Goal: Task Accomplishment & Management: Use online tool/utility

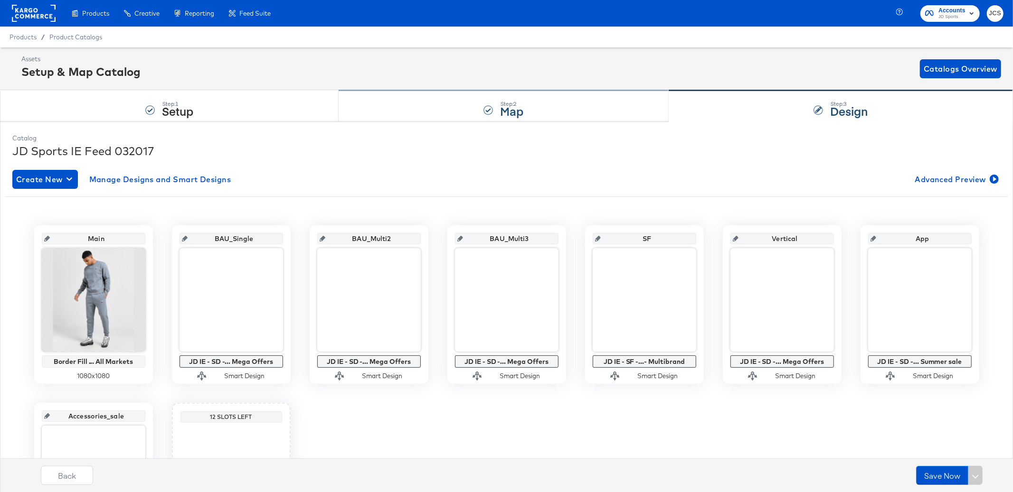
click at [453, 118] on div "Step: 2 Map" at bounding box center [504, 106] width 330 height 31
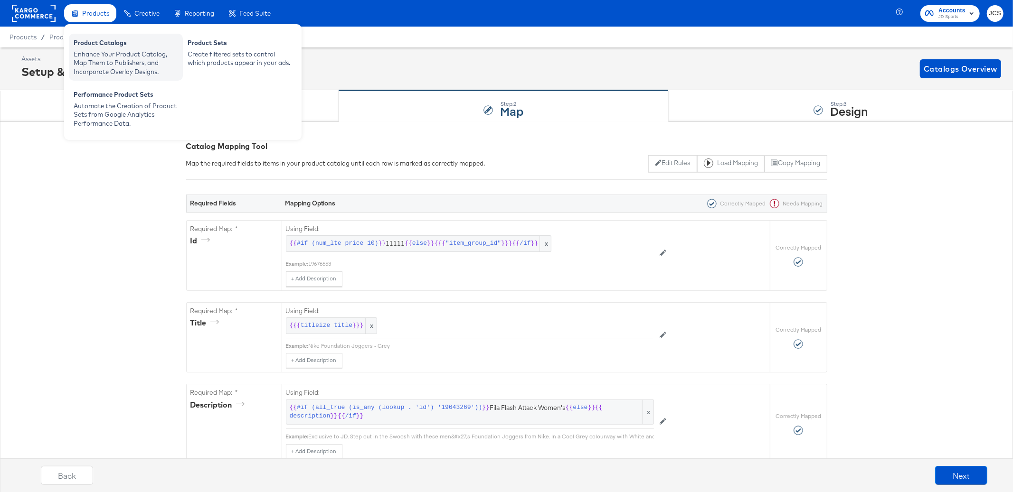
click at [91, 57] on div "Enhance Your Product Catalog, Map Them to Publishers, and Incorporate Overlay D…" at bounding box center [126, 63] width 104 height 27
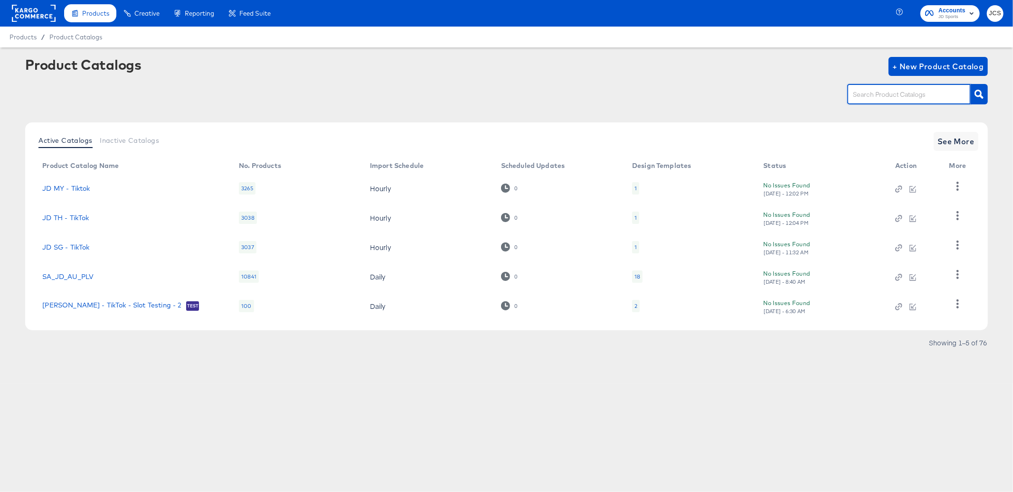
click at [882, 97] on input "text" at bounding box center [901, 94] width 101 height 11
type input "sn"
click at [96, 305] on link "SA - Size? UK - [GEOGRAPHIC_DATA]" at bounding box center [104, 307] width 124 height 8
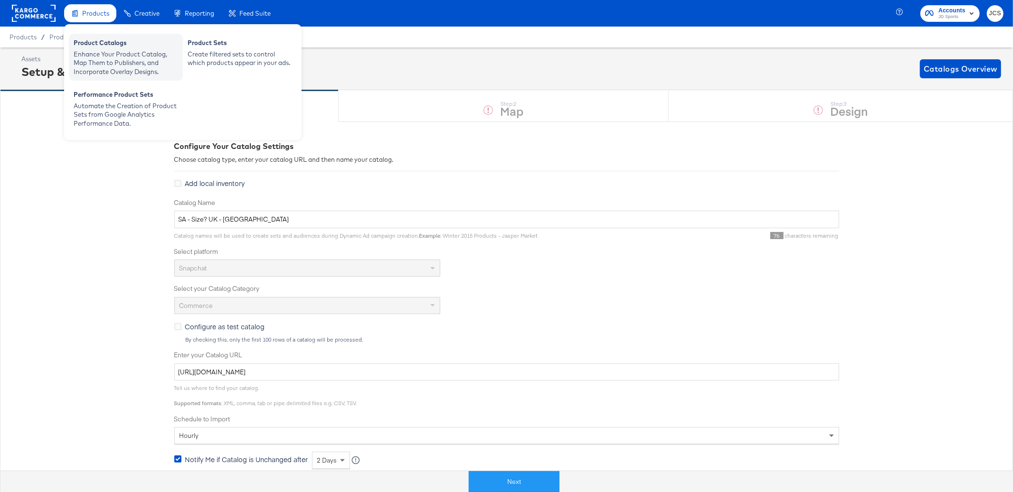
click at [95, 65] on div "Enhance Your Product Catalog, Map Them to Publishers, and Incorporate Overlay D…" at bounding box center [126, 63] width 104 height 27
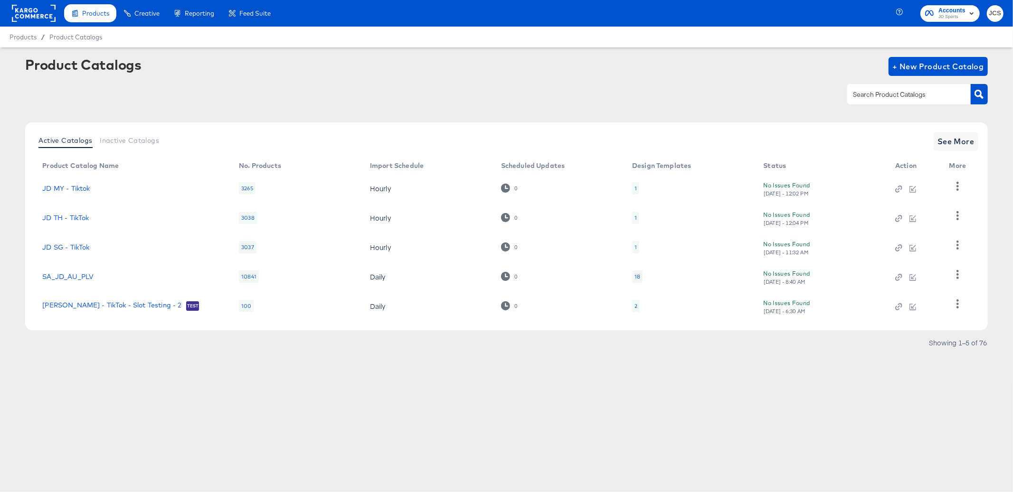
click at [886, 95] on input "text" at bounding box center [901, 94] width 101 height 11
type input "sn"
click at [961, 138] on span "See More" at bounding box center [955, 141] width 37 height 13
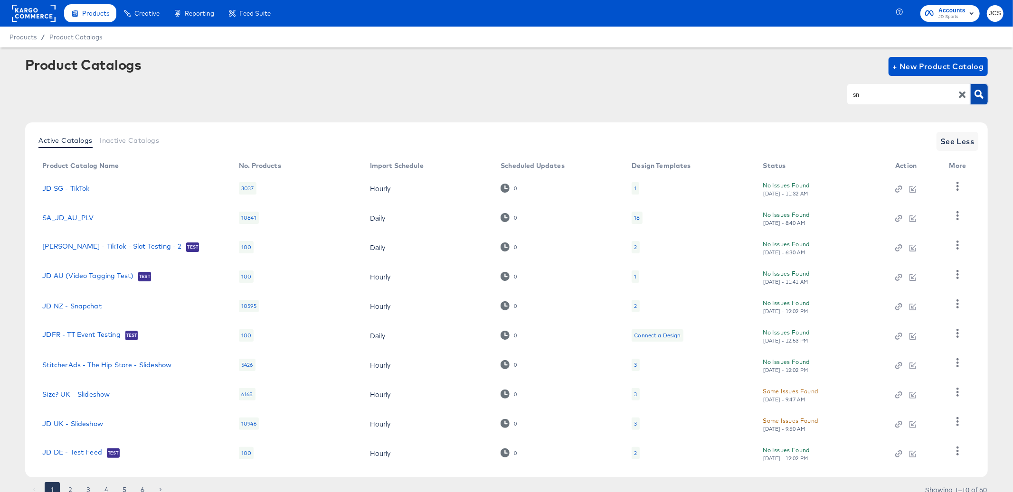
click at [975, 93] on icon "button" at bounding box center [978, 94] width 9 height 9
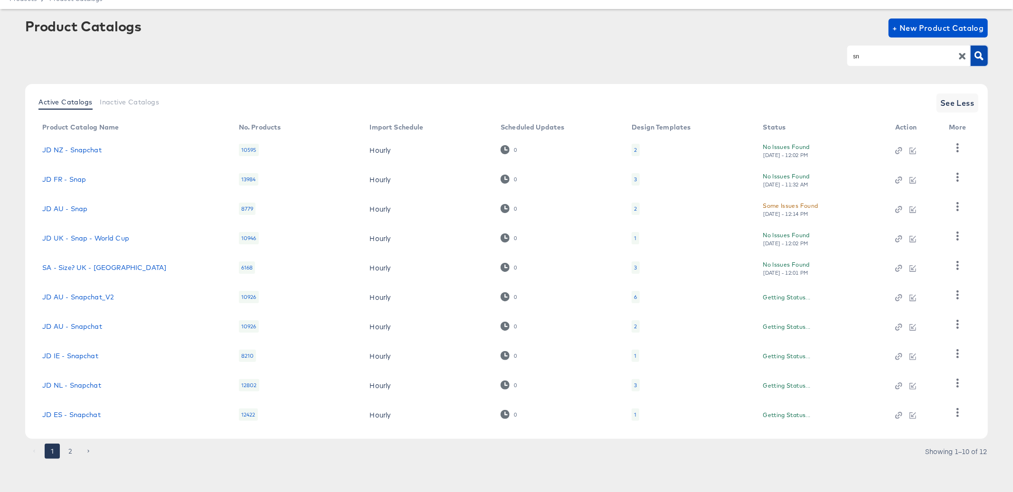
scroll to position [38, 0]
click at [73, 456] on button "2" at bounding box center [70, 451] width 15 height 15
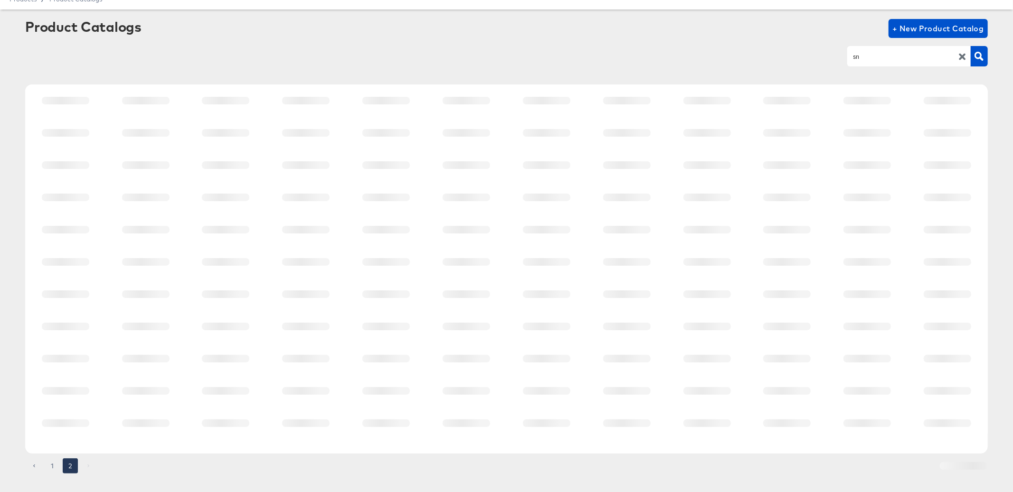
scroll to position [0, 0]
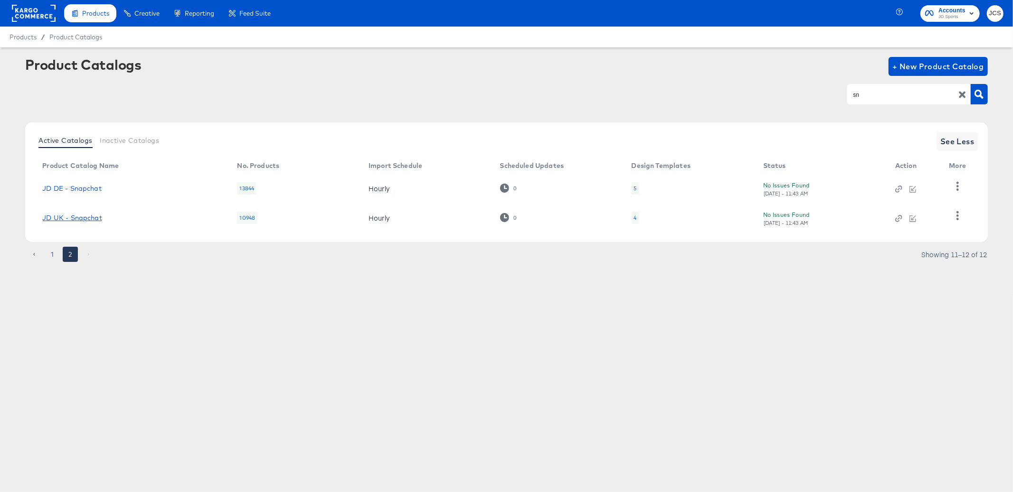
click at [75, 214] on link "JD UK - Snapchat" at bounding box center [71, 218] width 59 height 8
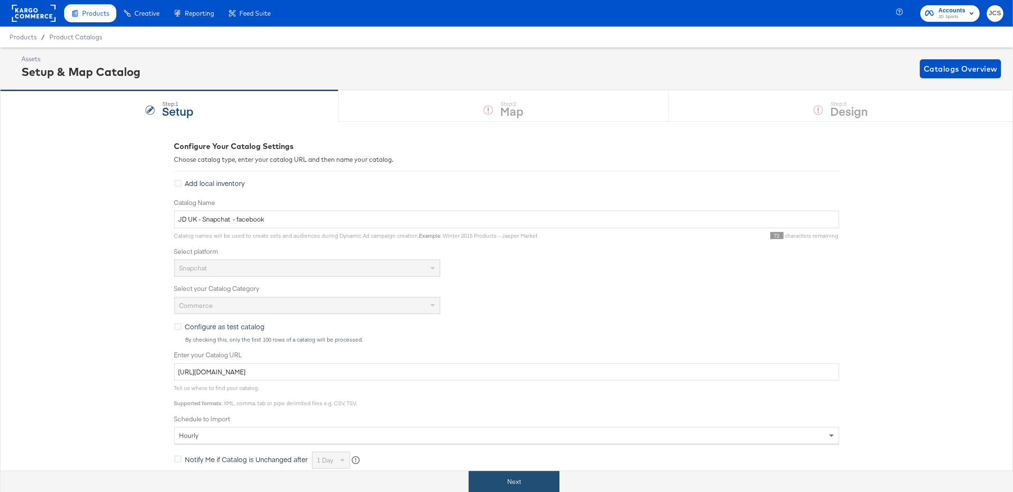
click at [502, 492] on button "Next" at bounding box center [514, 482] width 91 height 21
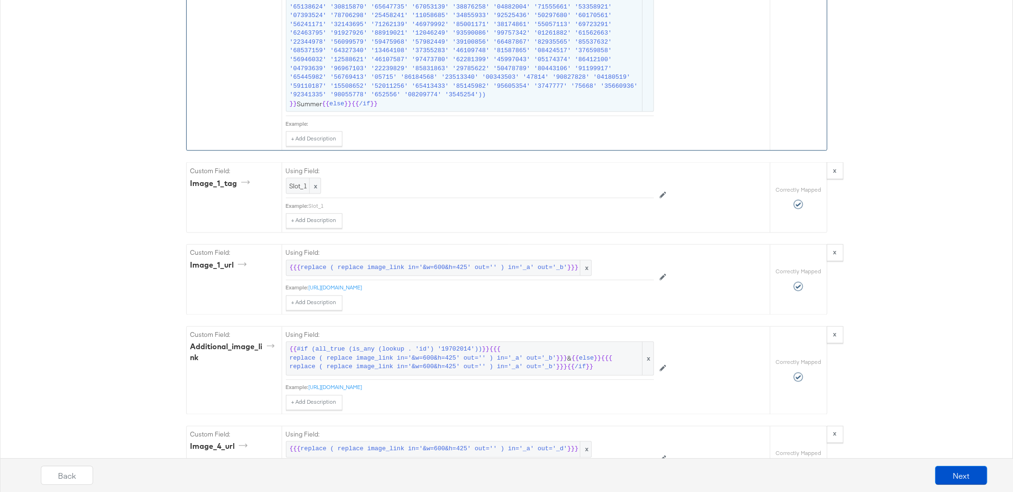
scroll to position [7366, 0]
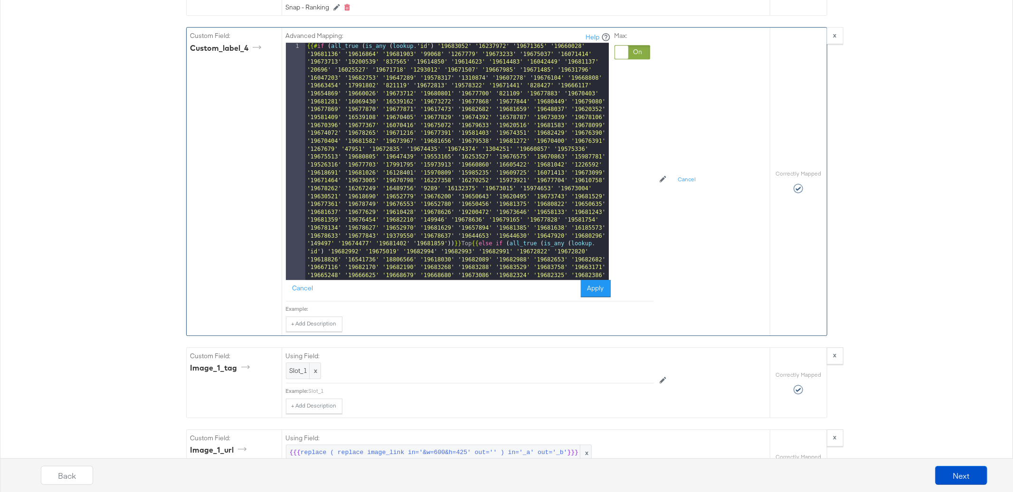
scroll to position [2098, 0]
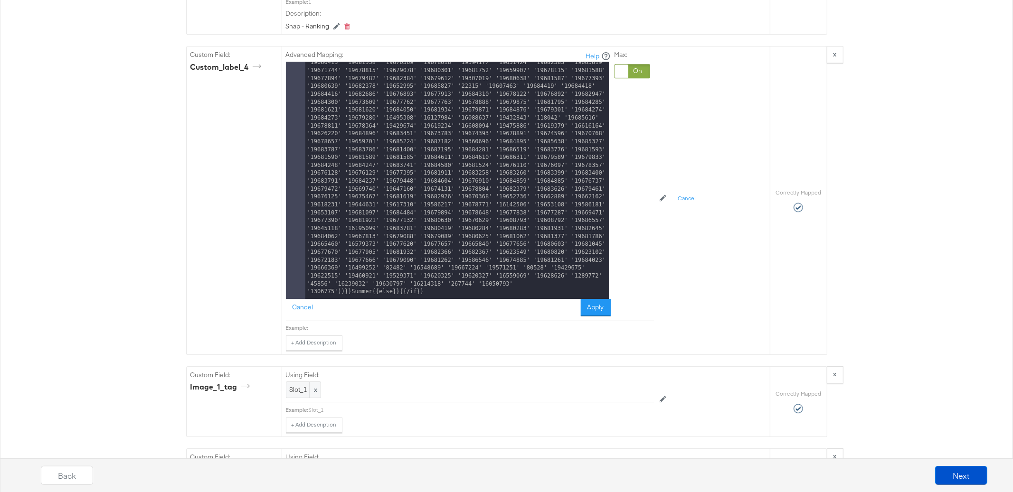
scroll to position [2279, 0]
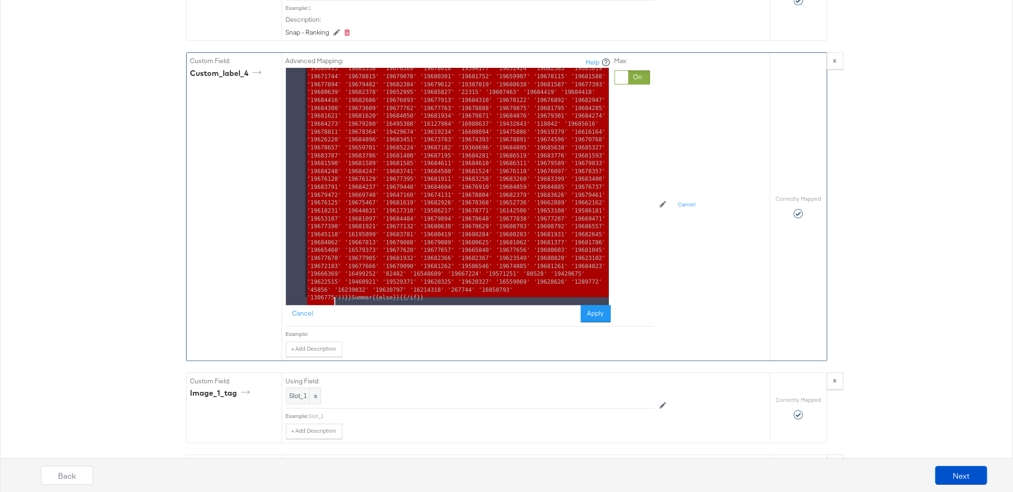
click at [336, 306] on div "{{# if ( all_true ( is_any ( lookup . 'id' ) '19683052' '16237972' '19671365' '…" at bounding box center [456, 424] width 303 height 9466
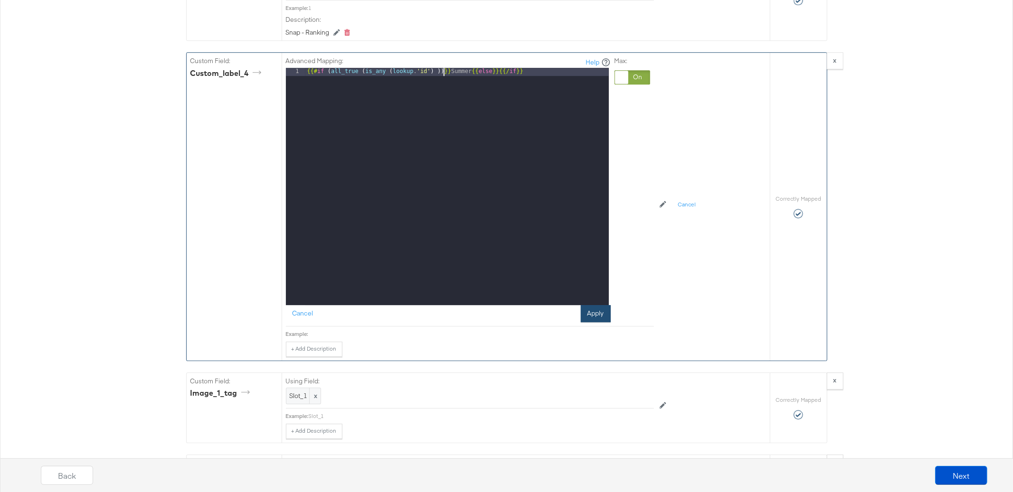
click at [588, 322] on button "Apply" at bounding box center [596, 313] width 30 height 17
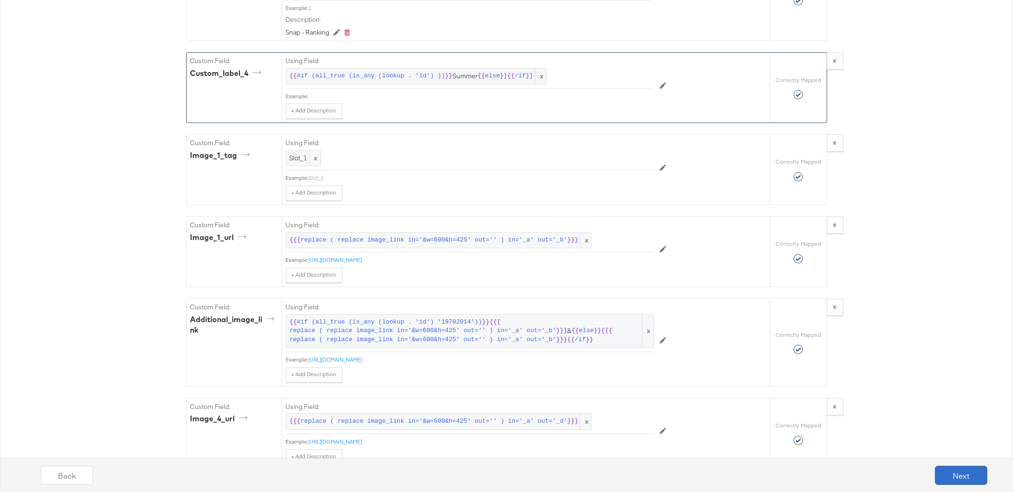
click at [958, 476] on button "Next" at bounding box center [961, 475] width 52 height 19
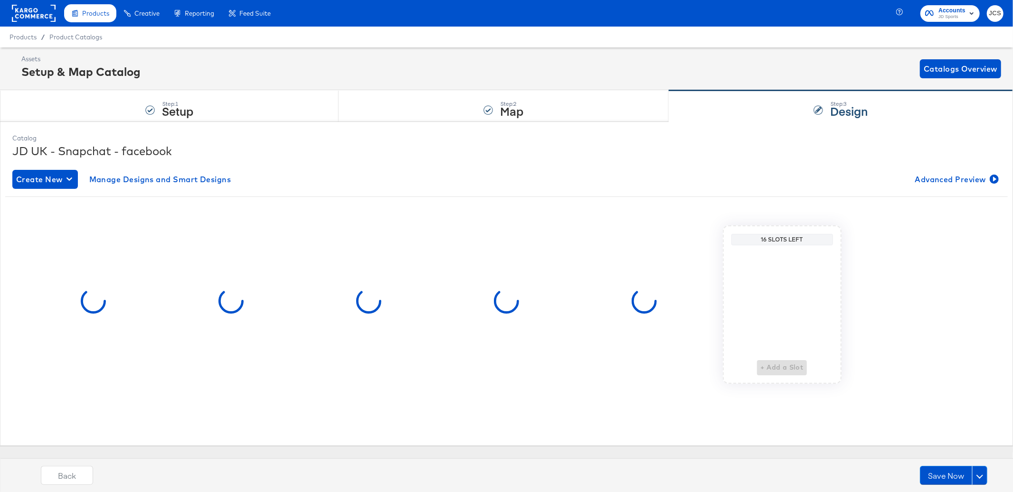
scroll to position [0, 0]
click at [123, 180] on span "Manage Designs and Smart Designs" at bounding box center [160, 179] width 142 height 13
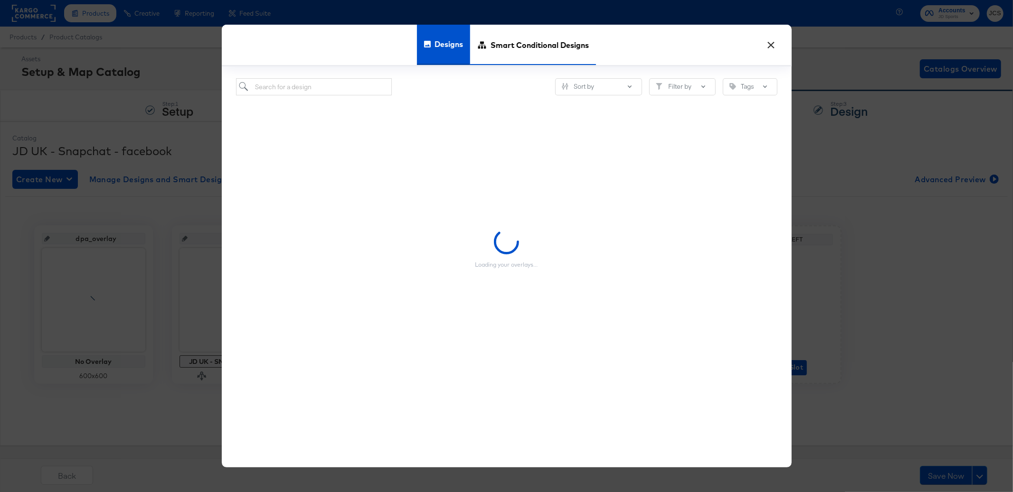
click at [517, 48] on span "Smart Conditional Designs" at bounding box center [540, 45] width 98 height 42
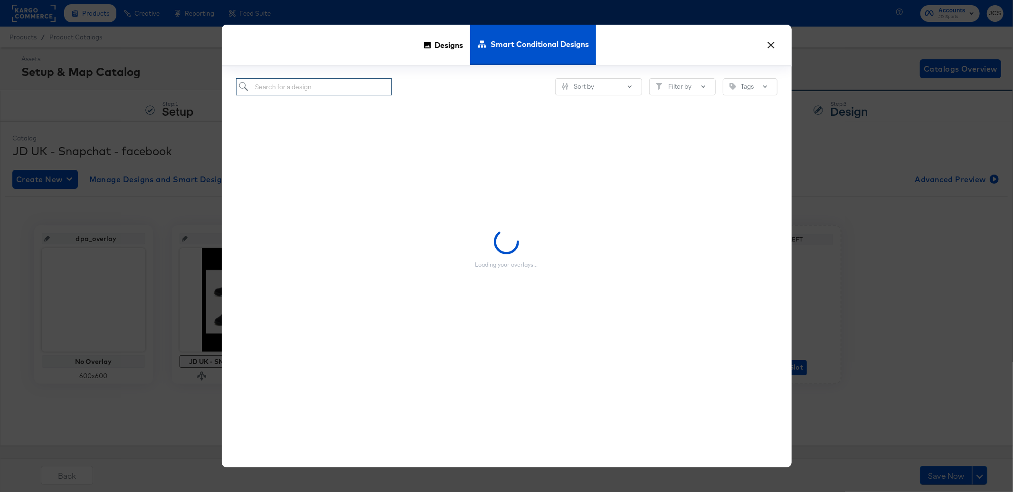
click at [301, 85] on input "search" at bounding box center [314, 87] width 156 height 18
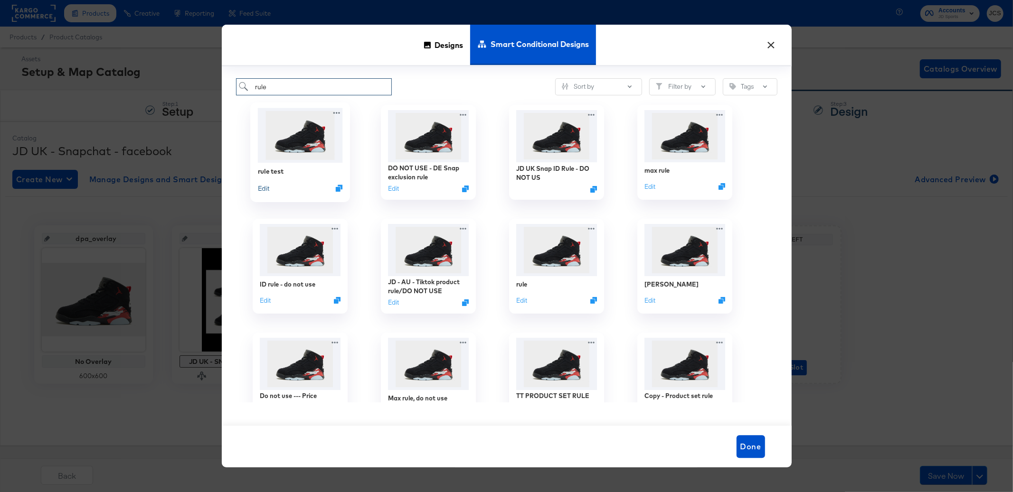
type input "rule"
click at [265, 186] on button "Edit" at bounding box center [262, 188] width 11 height 9
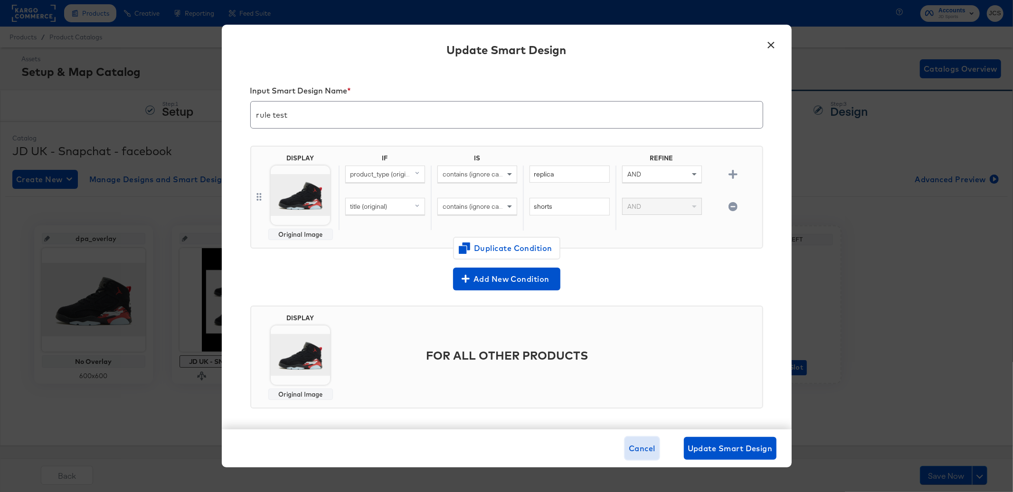
click at [633, 447] on span "Cancel" at bounding box center [642, 448] width 27 height 13
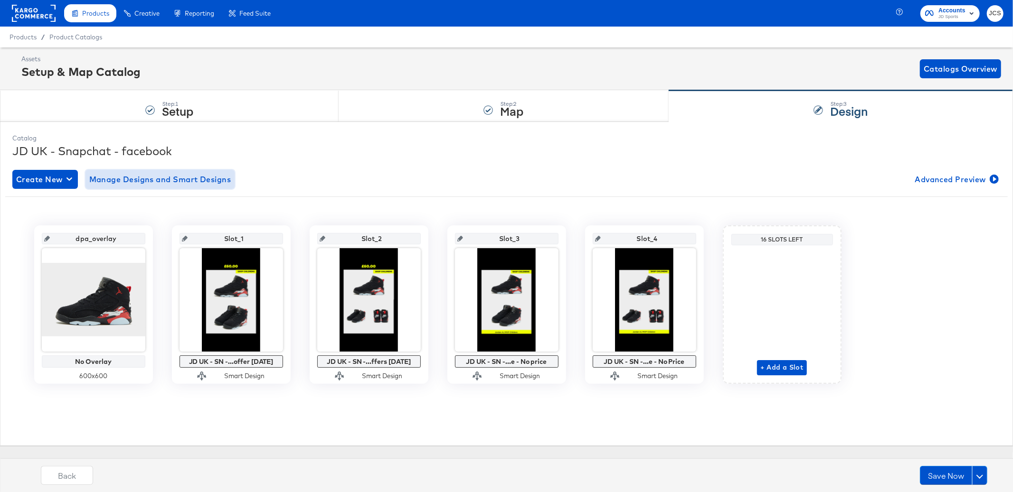
click at [199, 173] on button "Manage Designs and Smart Designs" at bounding box center [160, 179] width 150 height 19
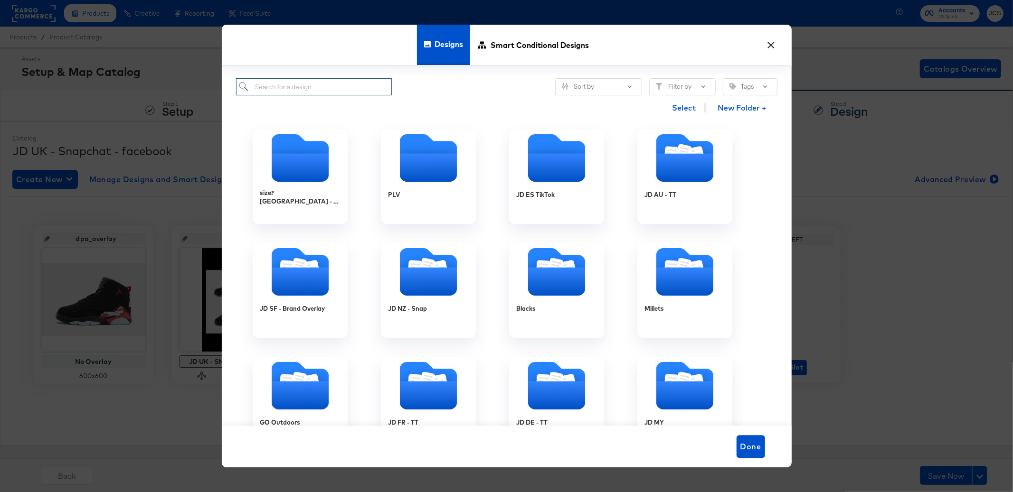
click at [313, 86] on input "search" at bounding box center [314, 87] width 156 height 18
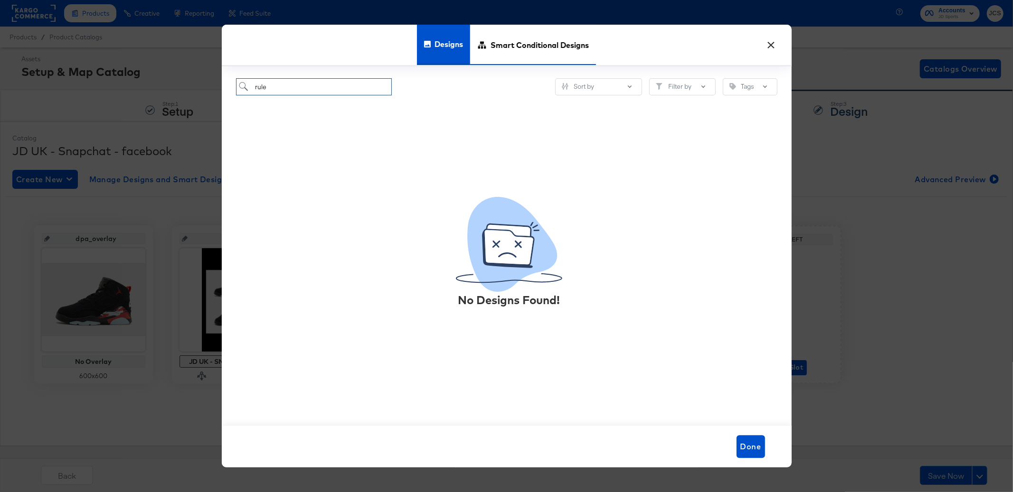
type input "rule"
click at [505, 42] on span "Smart Conditional Designs" at bounding box center [540, 45] width 98 height 42
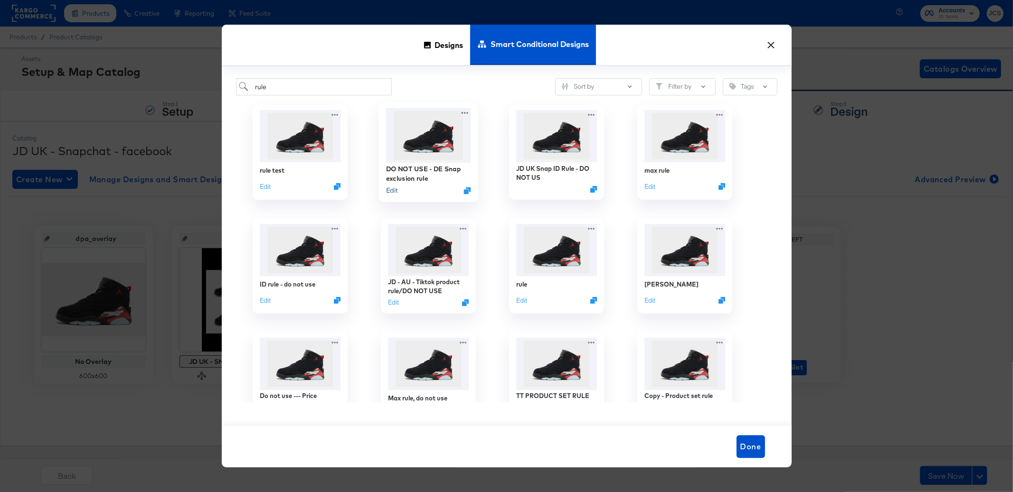
click at [393, 190] on button "Edit" at bounding box center [391, 190] width 11 height 9
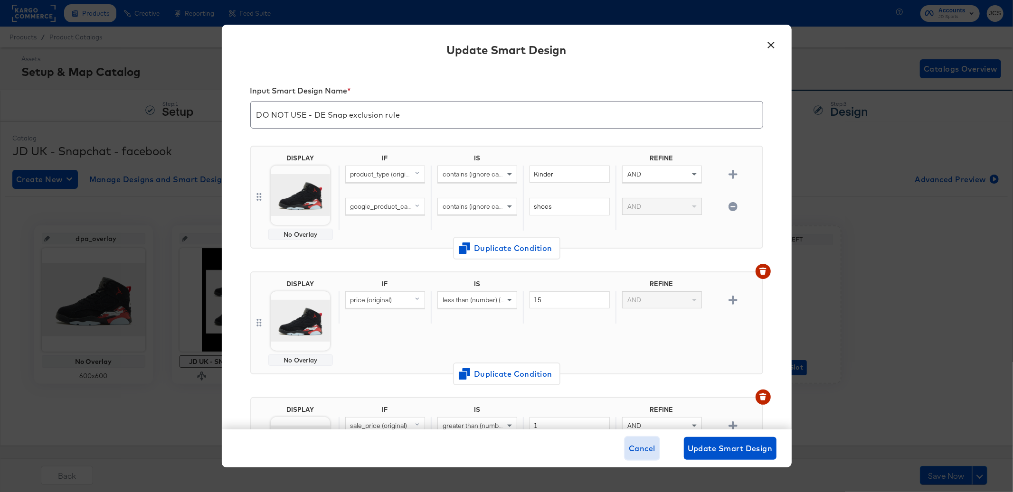
click at [643, 449] on span "Cancel" at bounding box center [642, 448] width 27 height 13
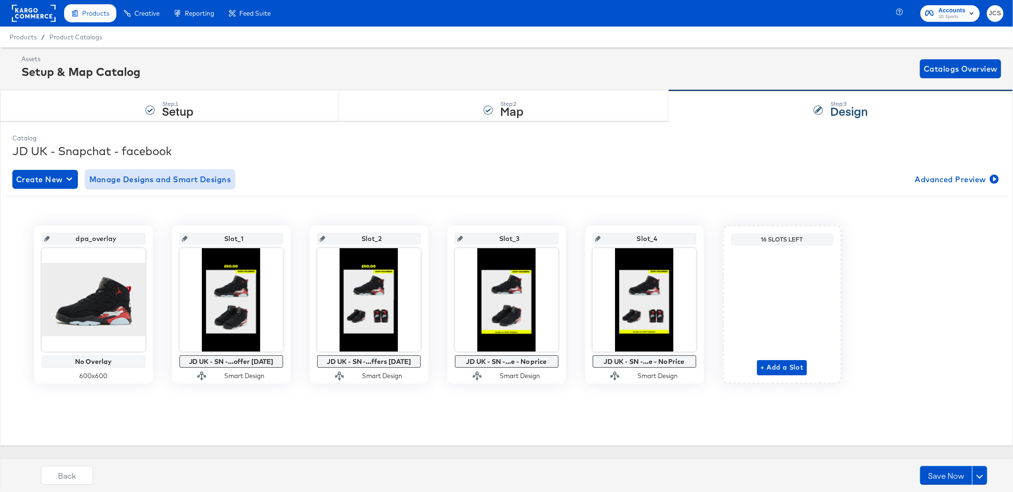
click at [207, 173] on span "Manage Designs and Smart Designs" at bounding box center [160, 179] width 142 height 13
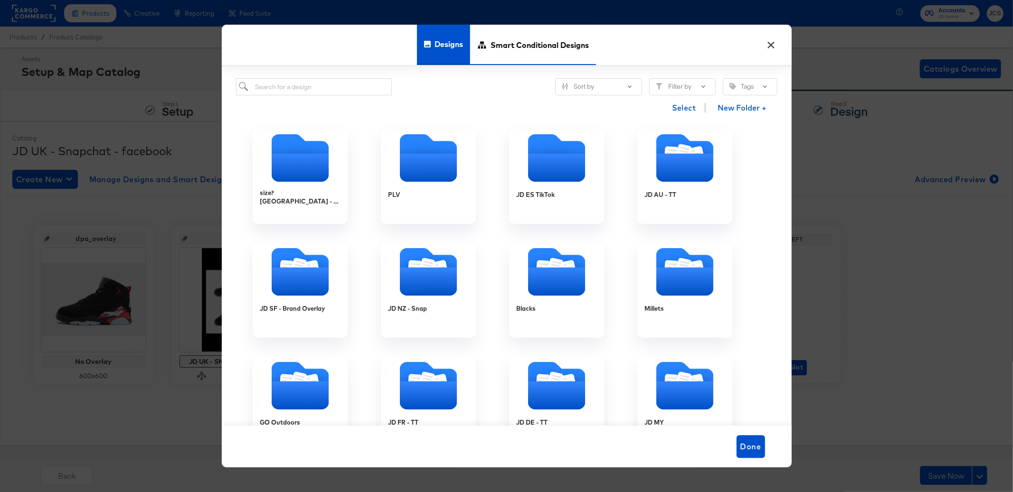
click at [514, 50] on span "Smart Conditional Designs" at bounding box center [540, 45] width 98 height 42
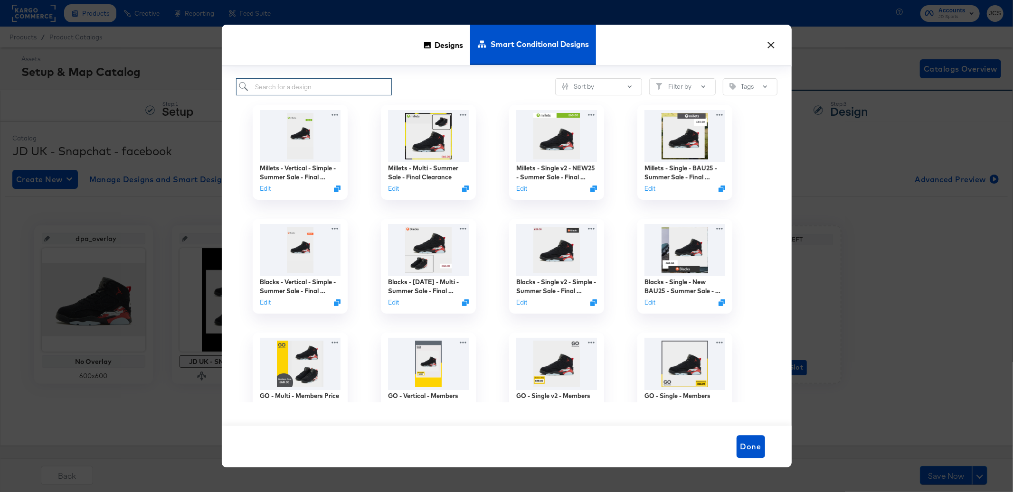
click at [337, 85] on input "search" at bounding box center [314, 87] width 156 height 18
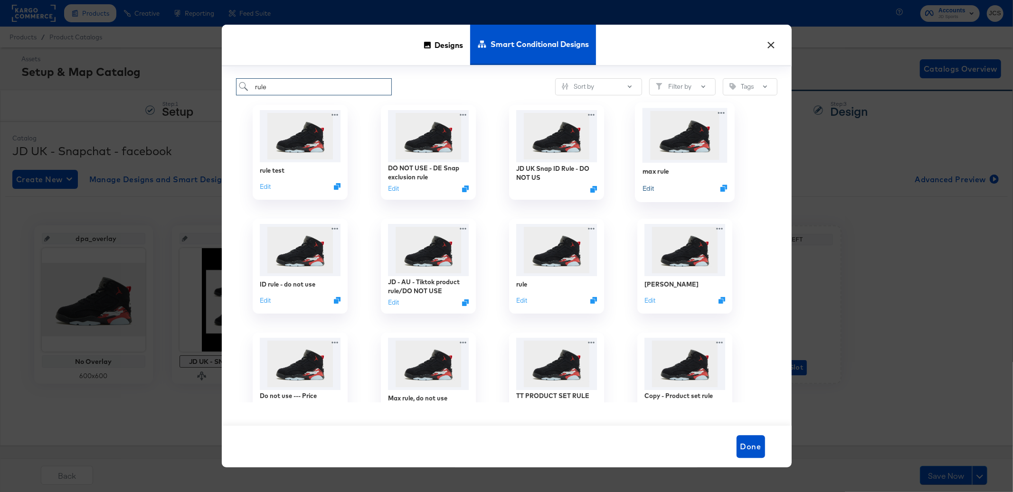
type input "rule"
click at [651, 186] on button "Edit" at bounding box center [647, 188] width 11 height 9
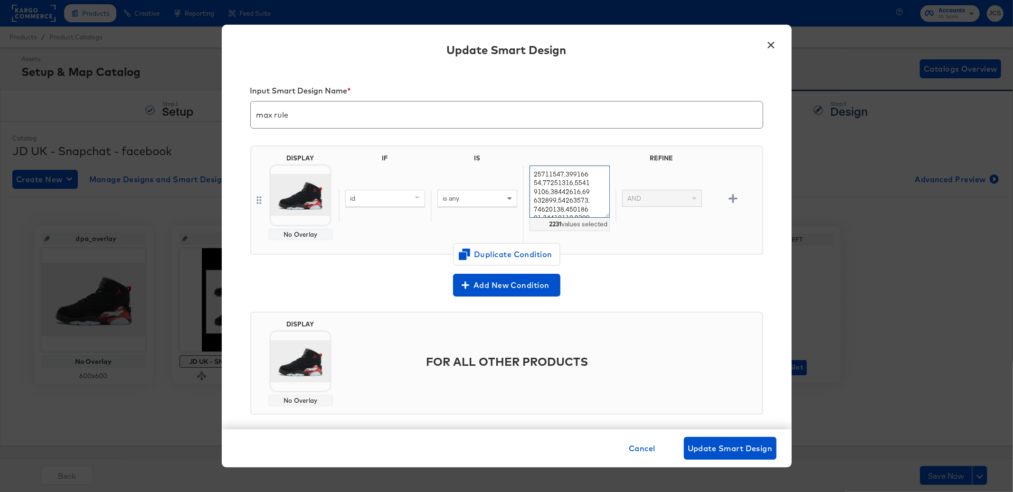
click at [554, 190] on textarea at bounding box center [569, 192] width 80 height 53
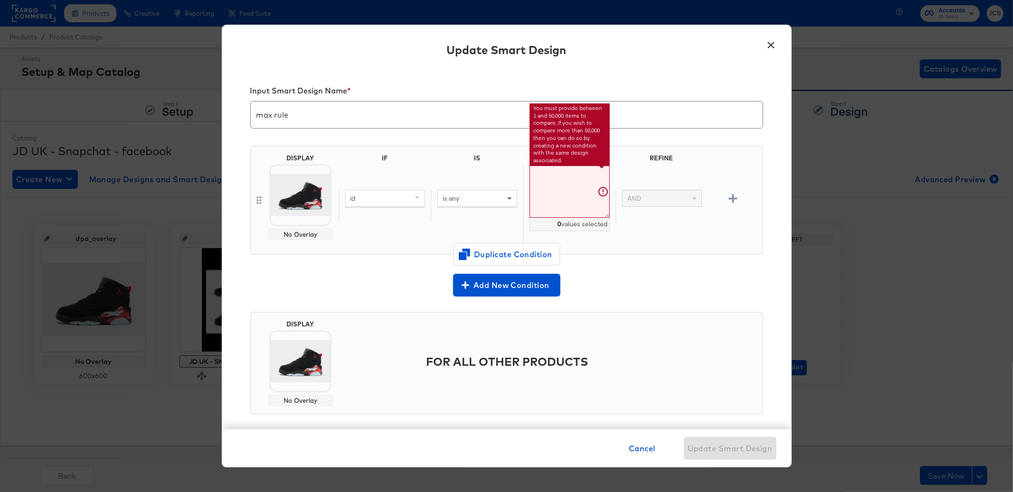
paste textarea "19714362 19714361 19626122 19649134 19645897 19644481 19644479 19663187 1969278…"
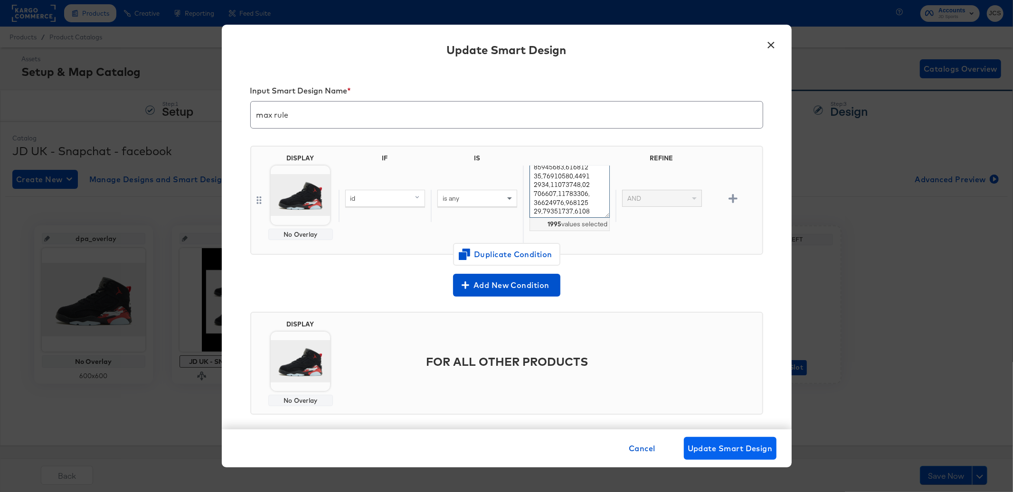
type textarea "19714362,19714361,19626122,19649134,19645897,19644481,19644479,19663187,1969278…"
click at [718, 450] on span "Update Smart Design" at bounding box center [730, 448] width 85 height 13
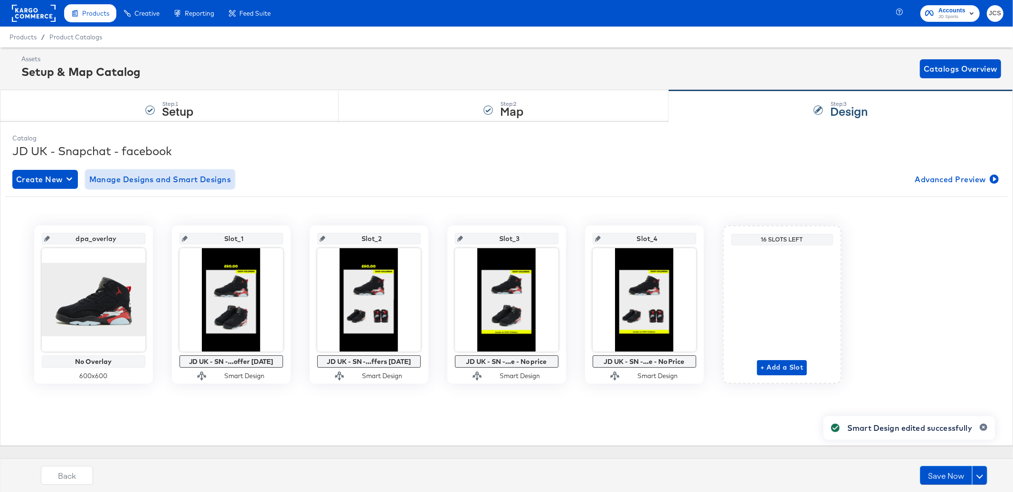
click at [196, 175] on span "Manage Designs and Smart Designs" at bounding box center [160, 179] width 142 height 13
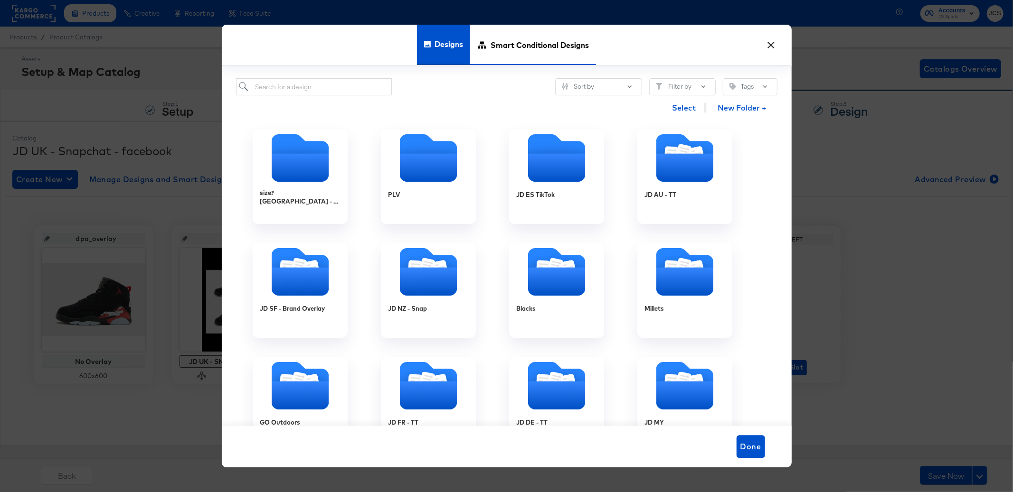
click at [476, 46] on div "Smart Conditional Designs" at bounding box center [533, 45] width 126 height 40
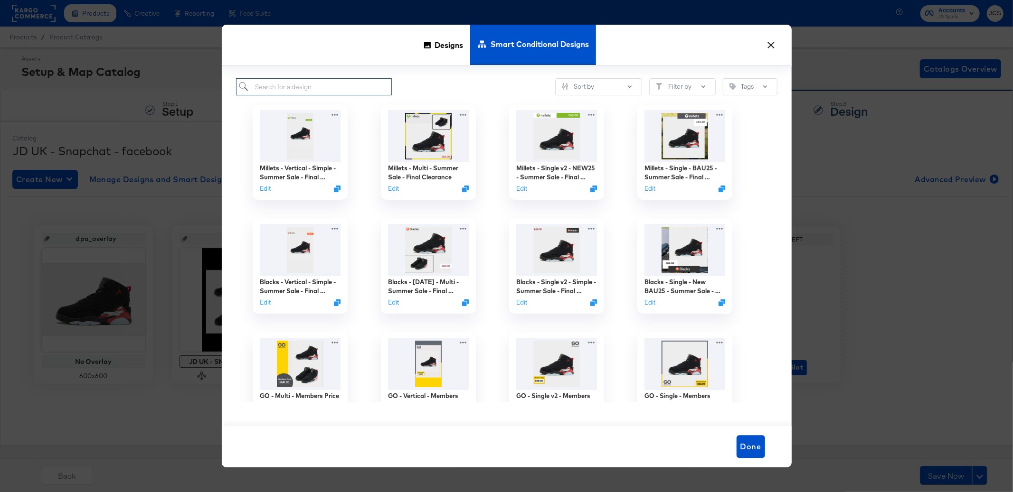
click at [340, 83] on input "search" at bounding box center [314, 87] width 156 height 18
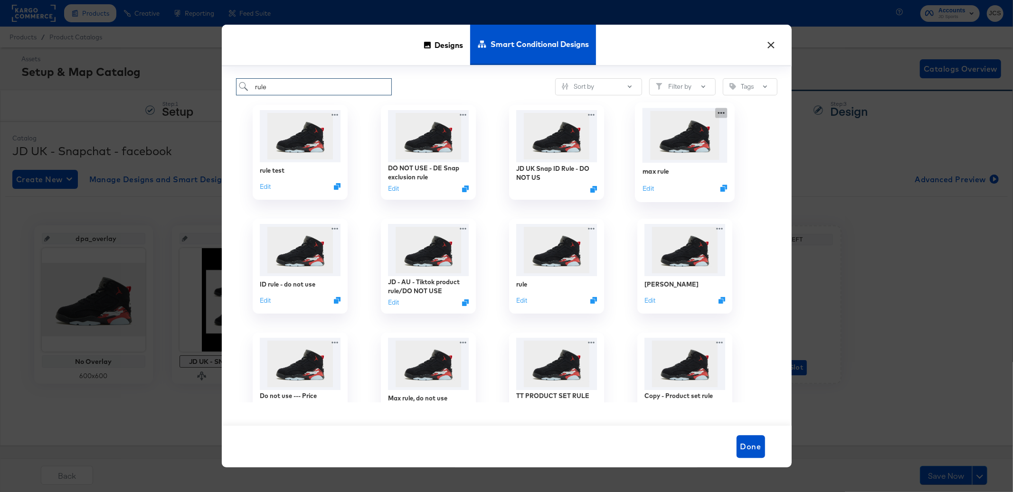
click at [721, 110] on div "max rule Edit" at bounding box center [685, 152] width 128 height 114
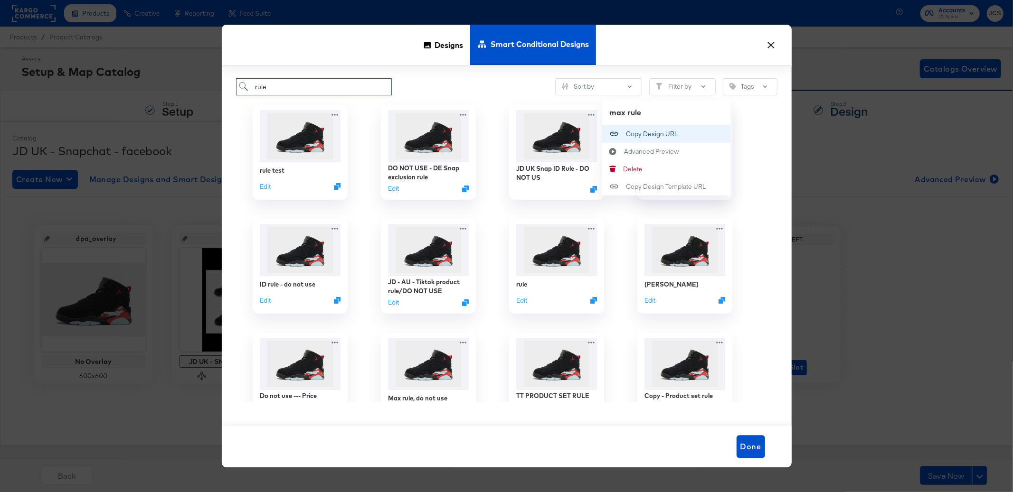
type input "rule"
click at [626, 134] on div "Copy Design URL Copy Design URL" at bounding box center [626, 134] width 0 height 0
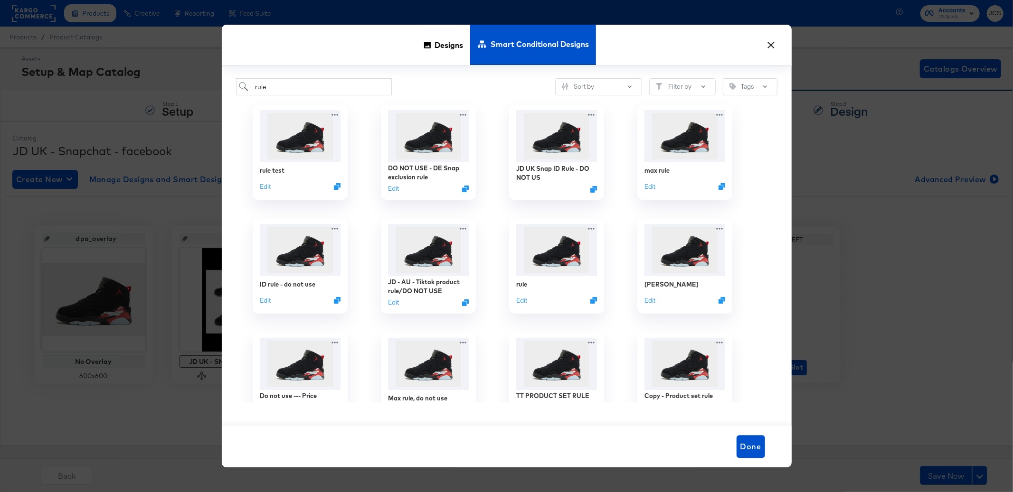
click at [773, 45] on button "×" at bounding box center [771, 42] width 17 height 17
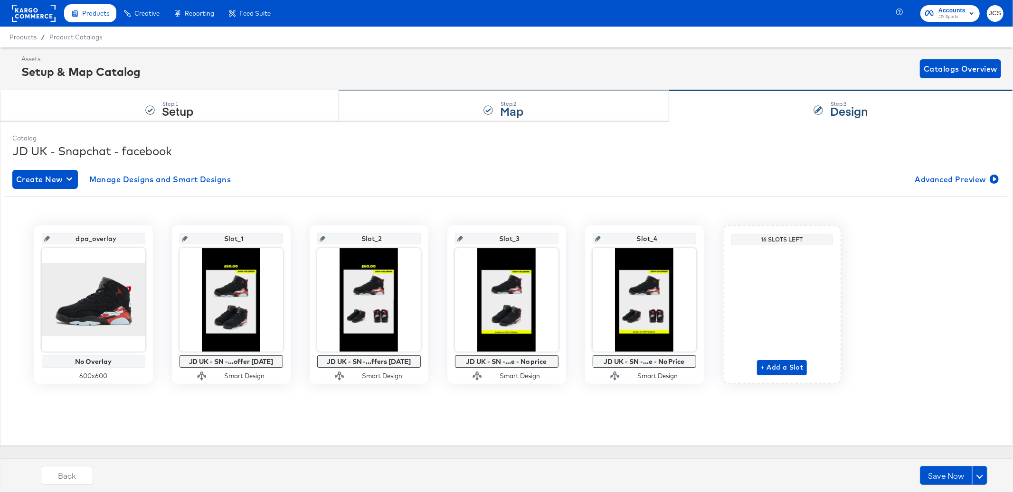
click at [556, 110] on div "Step: 2 Map" at bounding box center [504, 106] width 330 height 31
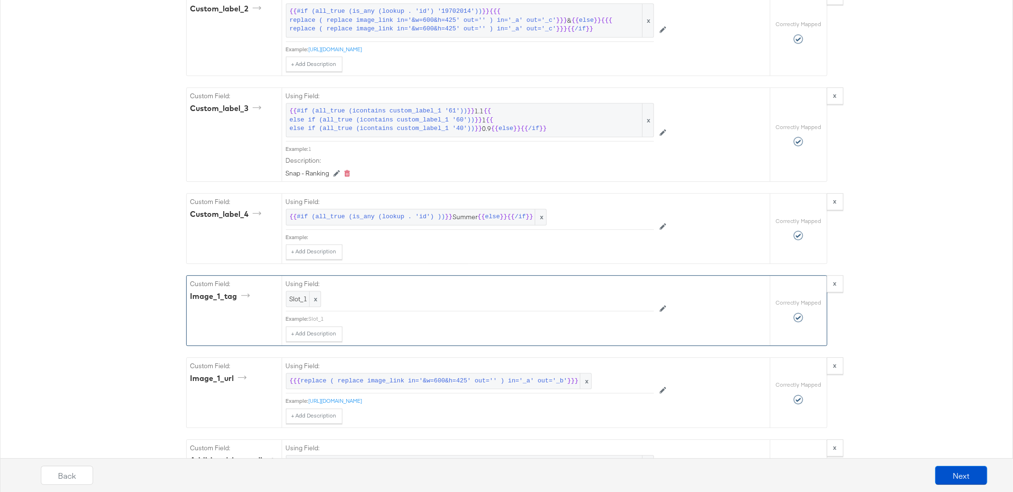
scroll to position [2138, 0]
click at [495, 222] on span "else" at bounding box center [492, 217] width 15 height 9
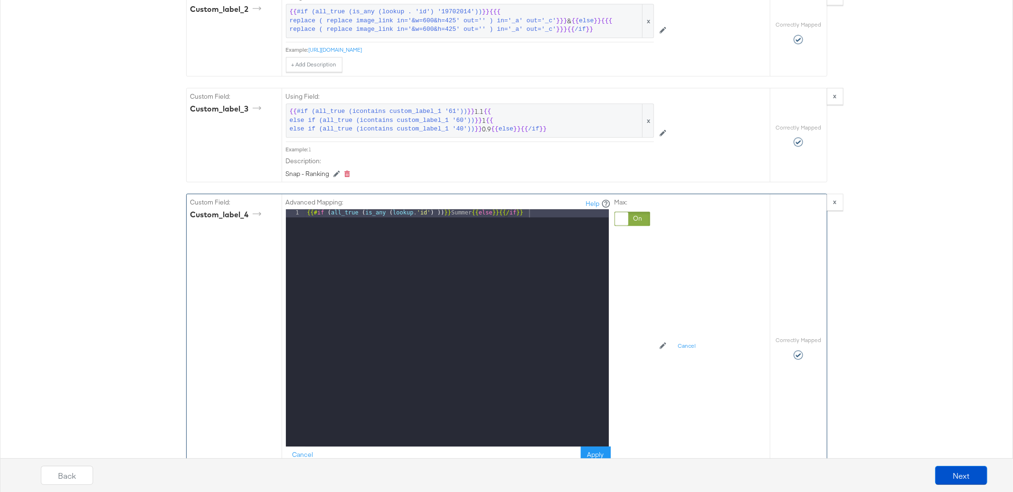
click at [441, 218] on div "{{# if ( all_true ( is_any ( lookup . 'id' ) )) }} Summer {{ else }}{{/ if }}" at bounding box center [456, 335] width 303 height 253
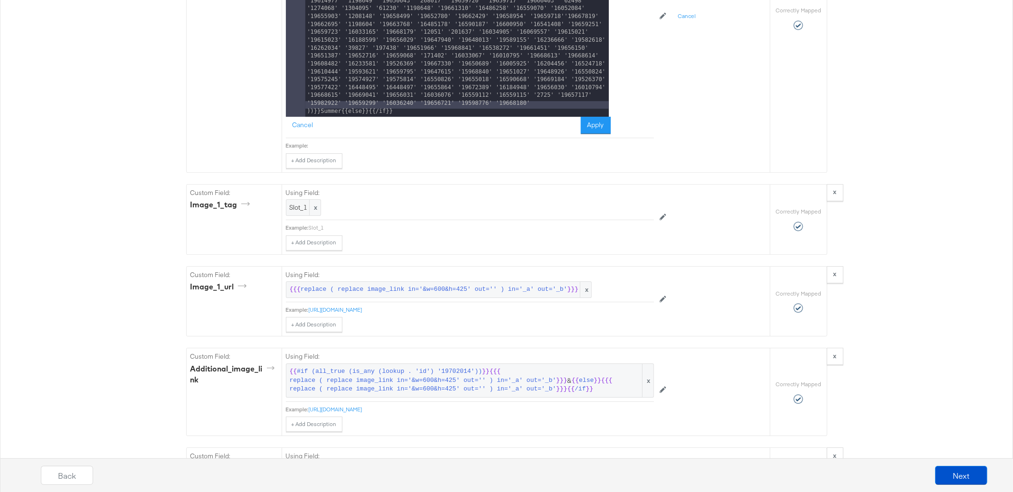
scroll to position [2325, 0]
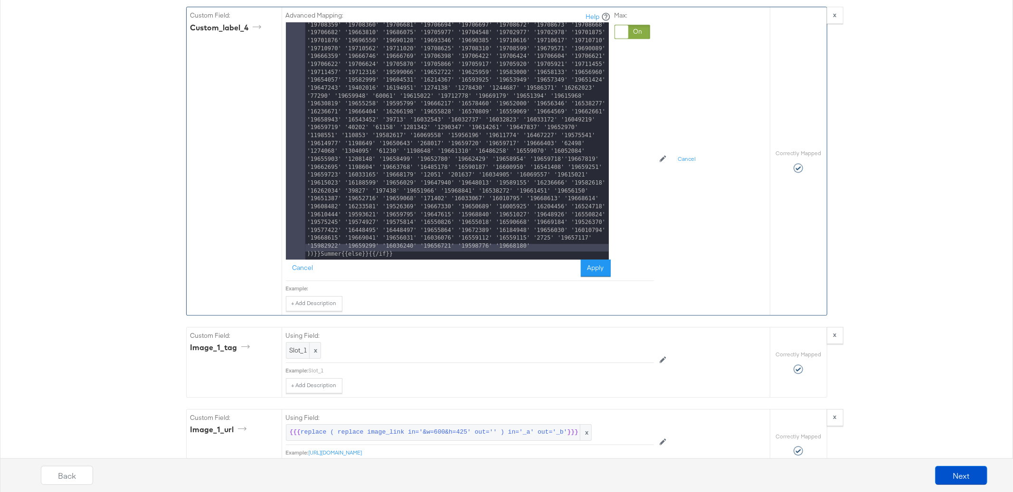
click at [334, 264] on div "{{# if ( all_true ( is_any ( lookup . 'id' ) '19714362' '19714361' '19626122' '…" at bounding box center [456, 378] width 303 height 4211
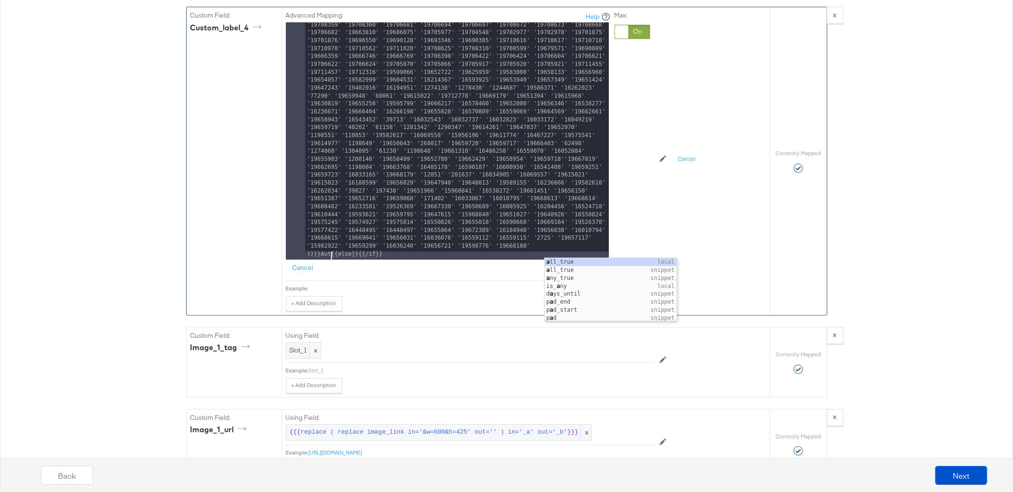
scroll to position [1749, 0]
click at [333, 262] on div "{{# if ( all_true ( is_any ( lookup . 'id' ) '19714362' '19714361' '19626122' '…" at bounding box center [456, 378] width 303 height 4211
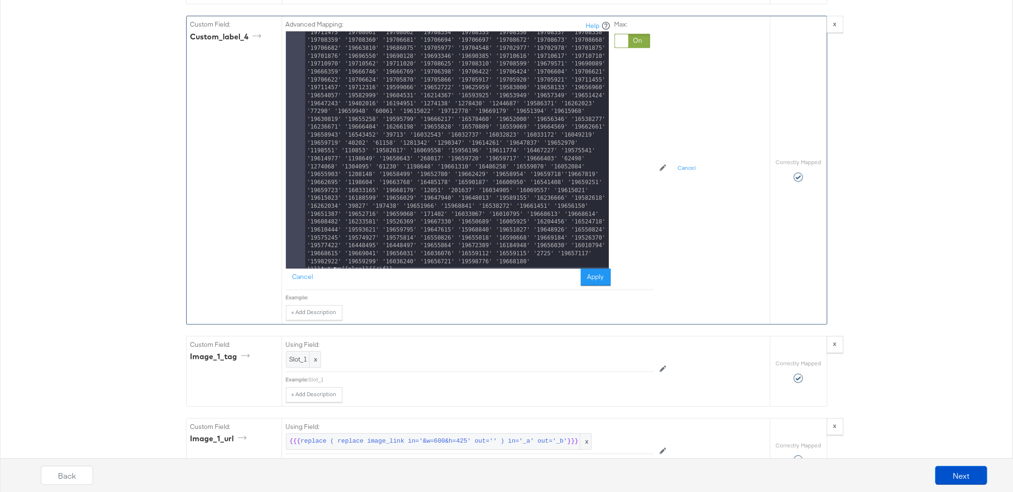
scroll to position [1743, 0]
click at [596, 284] on button "Apply" at bounding box center [596, 277] width 30 height 17
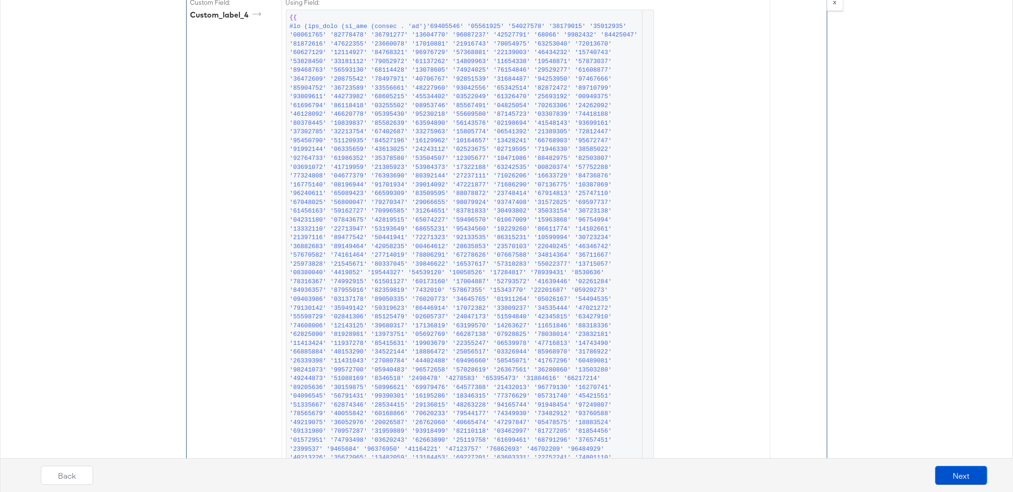
scroll to position [2667, 0]
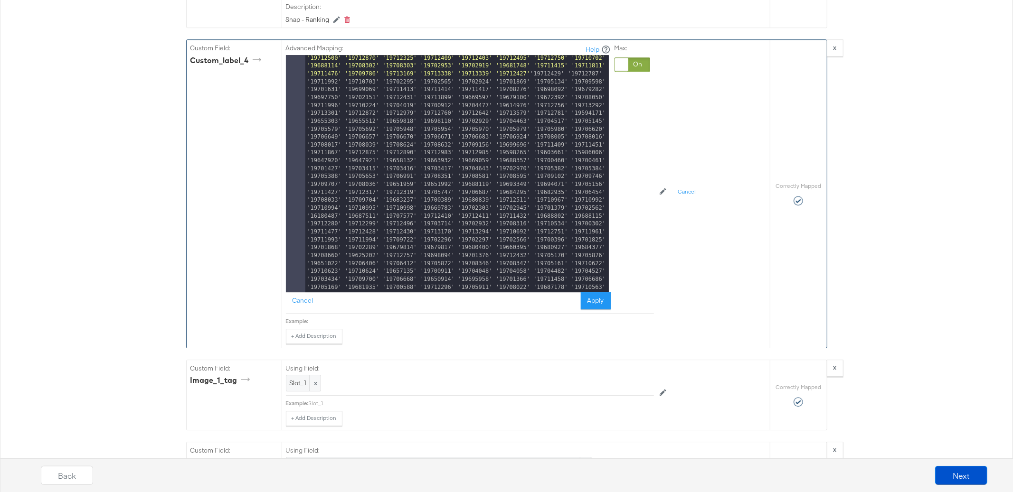
scroll to position [1749, 0]
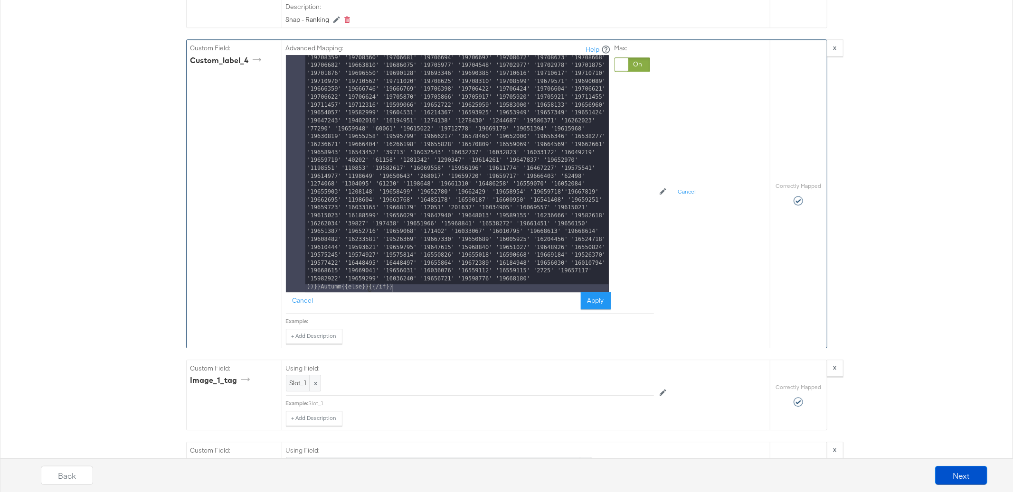
click at [342, 295] on div "{{# if ( all_true ( is_any ( lookup . 'id' ) '19714362' '19714361' '19626122' '…" at bounding box center [456, 411] width 303 height 4211
click at [333, 293] on div "{{# if ( all_true ( is_any ( lookup . 'id' ) '19714362' '19714361' '19626122' '…" at bounding box center [456, 411] width 303 height 4211
click at [584, 303] on button "Apply" at bounding box center [596, 301] width 30 height 17
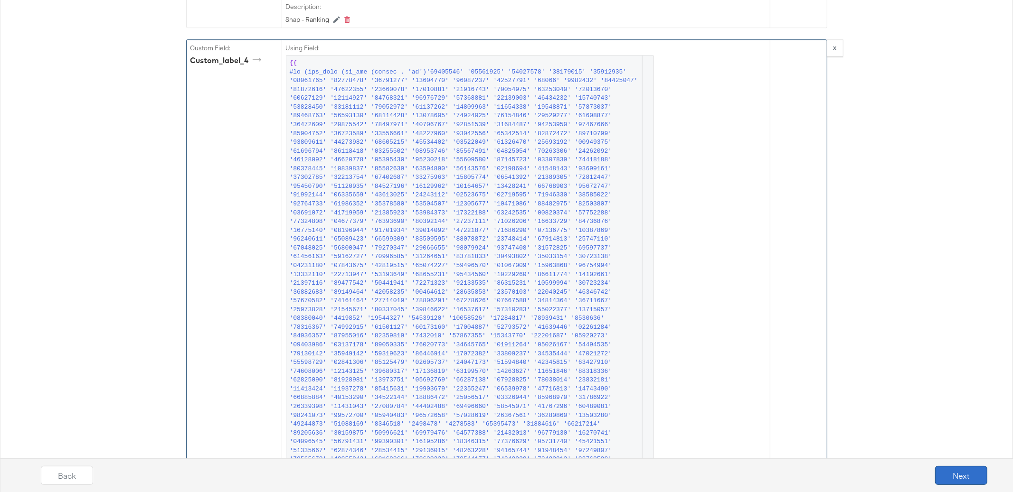
click at [961, 474] on button "Next" at bounding box center [961, 475] width 52 height 19
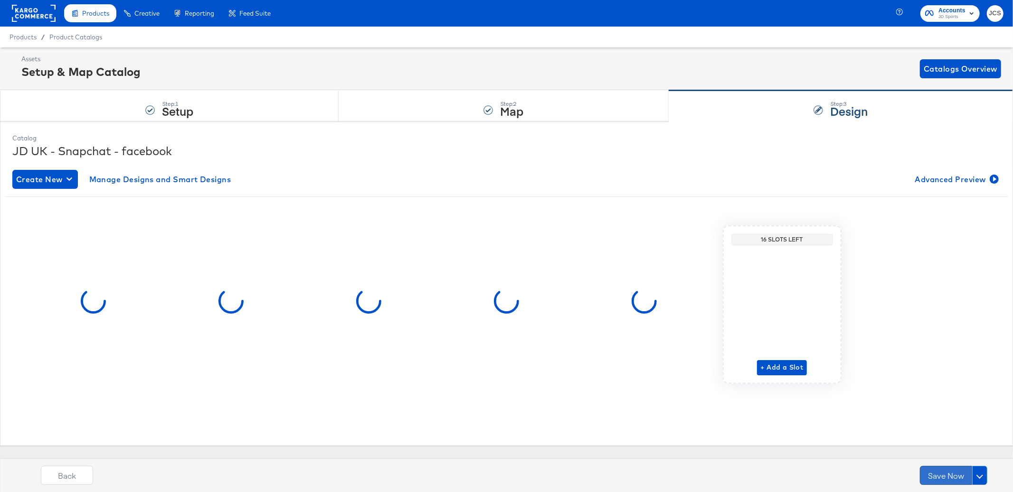
click at [952, 474] on button "Save Now" at bounding box center [946, 475] width 52 height 19
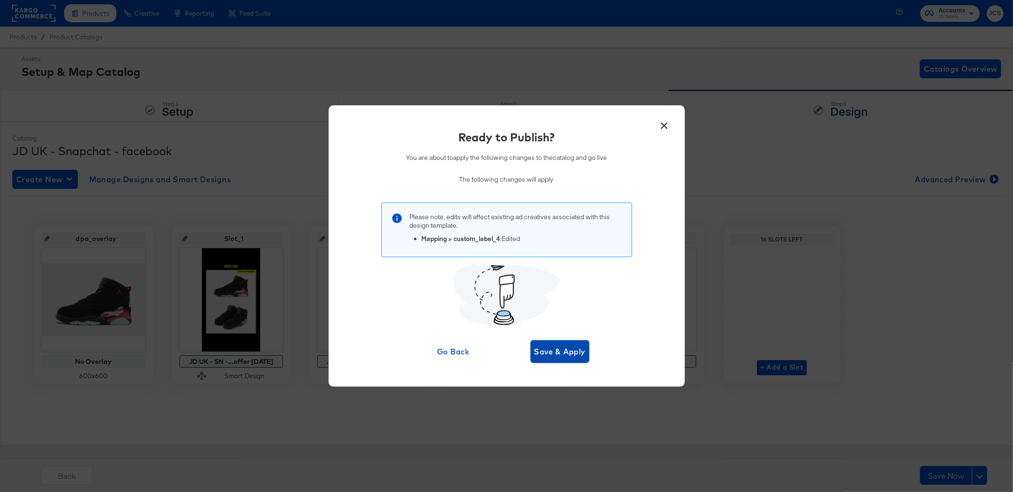
click at [563, 354] on span "Save & Apply" at bounding box center [560, 351] width 52 height 13
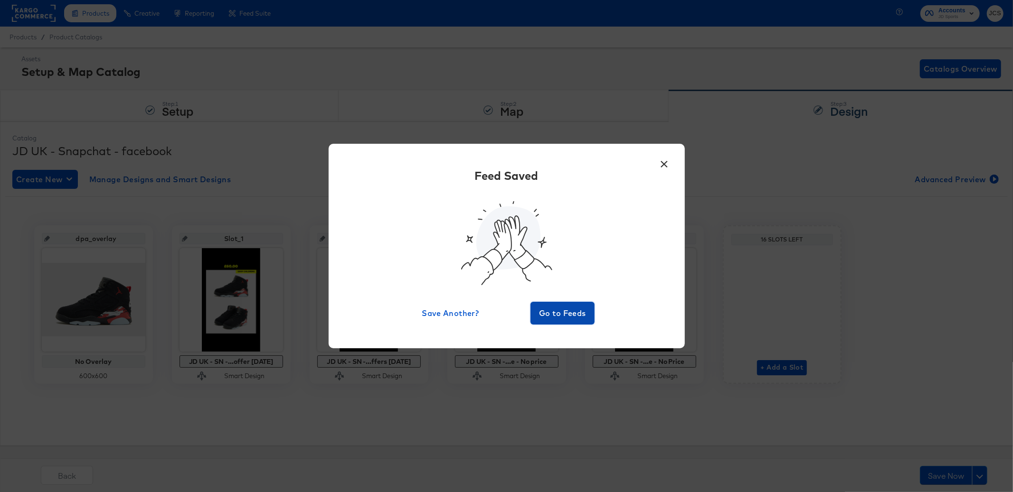
click at [557, 315] on span "Go to Feeds" at bounding box center [562, 313] width 57 height 13
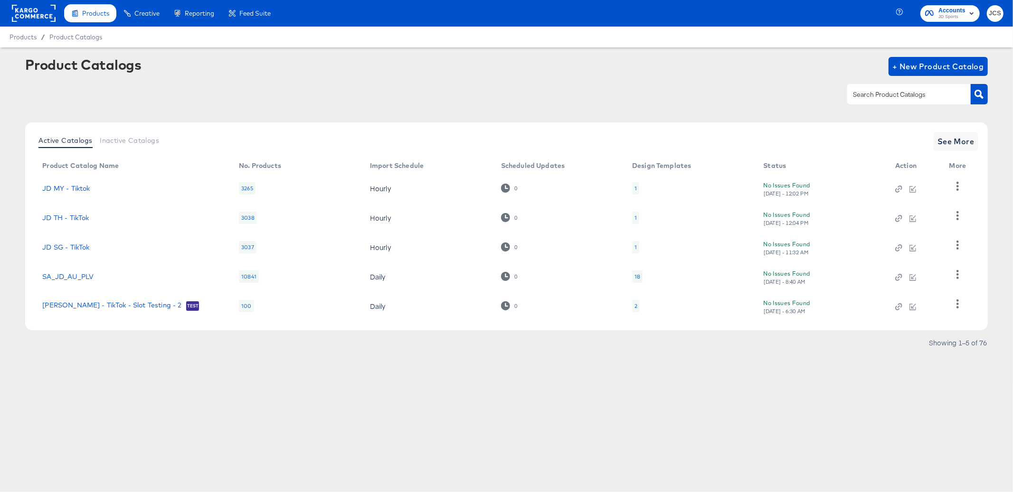
click at [39, 11] on rect at bounding box center [34, 13] width 44 height 17
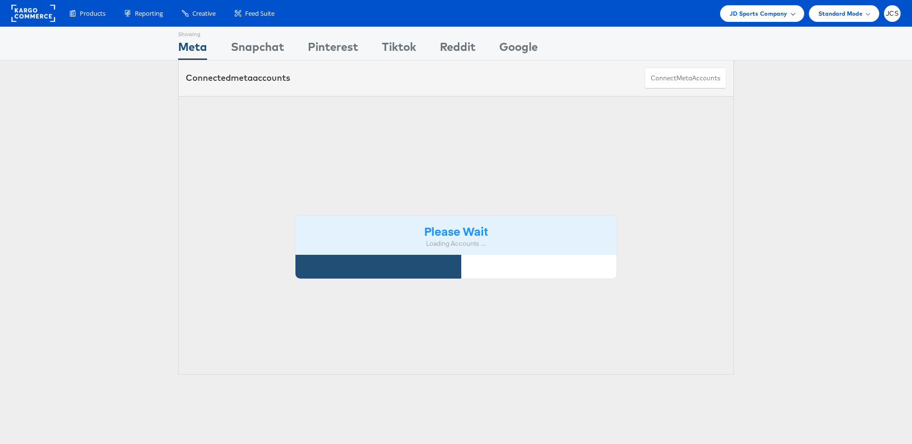
click at [771, 19] on div "JD Sports Company" at bounding box center [762, 13] width 84 height 17
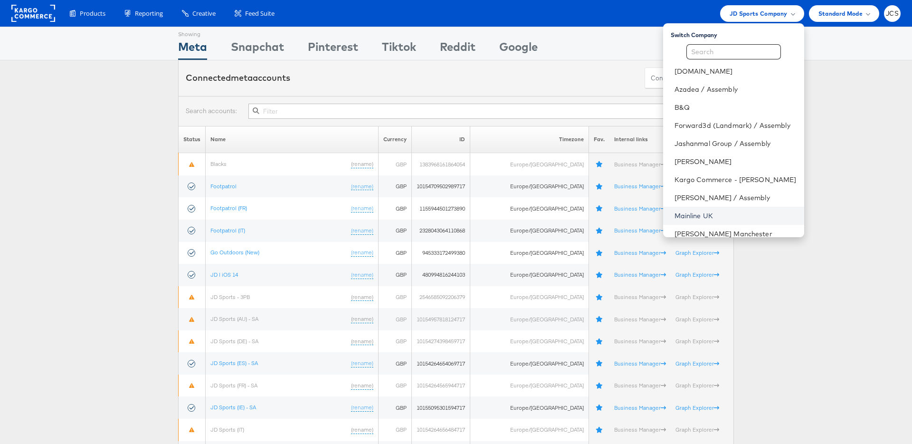
click at [674, 215] on link "Mainline UK" at bounding box center [735, 215] width 122 height 9
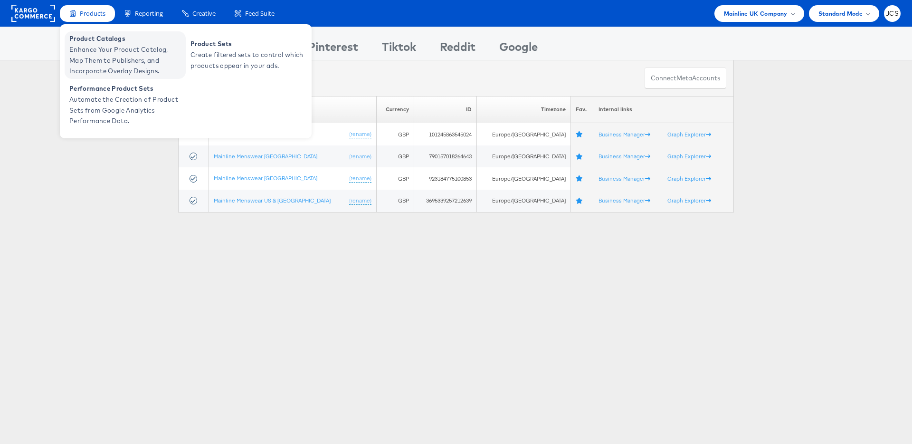
click at [95, 44] on span "Enhance Your Product Catalog, Map Them to Publishers, and Incorporate Overlay D…" at bounding box center [126, 60] width 114 height 32
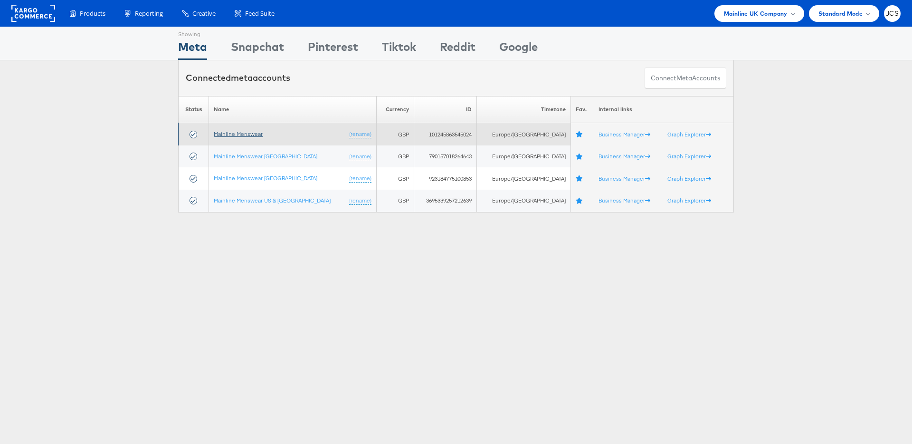
click at [242, 131] on link "Mainline Menswear" at bounding box center [238, 133] width 49 height 7
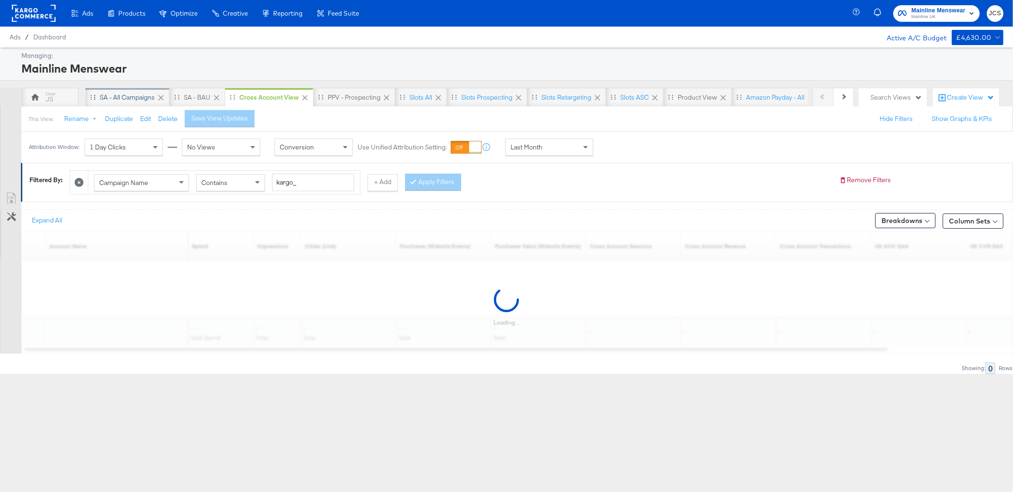
click at [131, 92] on div "SA - All campaigns" at bounding box center [127, 97] width 84 height 19
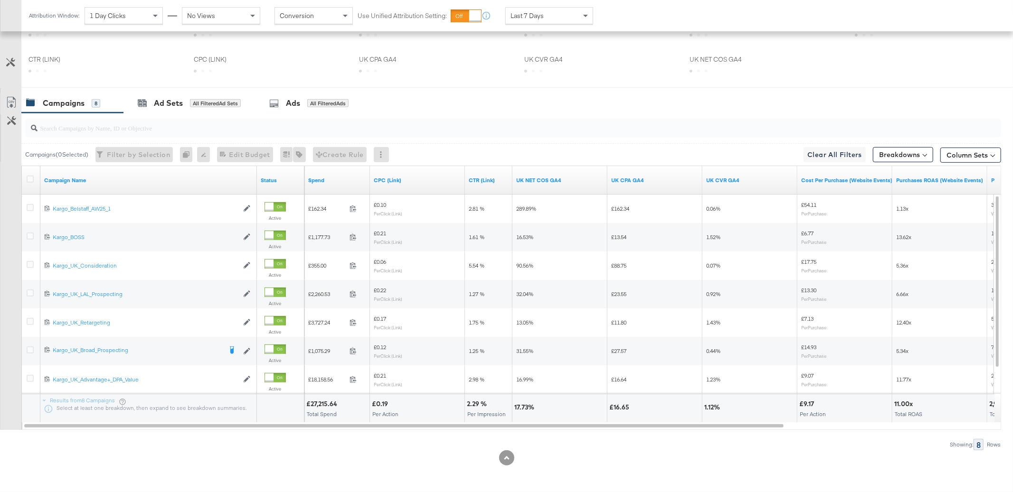
scroll to position [419, 0]
click at [821, 102] on div "Campaigns 8 Ad Sets All Filtered Ad Sets Ads All Filtered Ads" at bounding box center [517, 103] width 992 height 20
